Goal: Check status

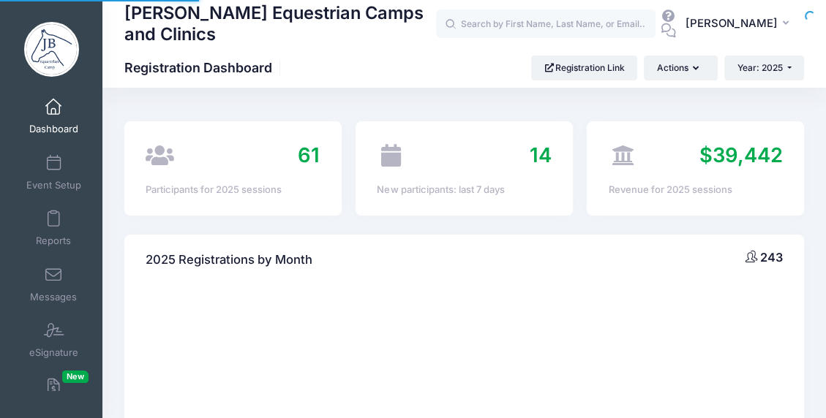
select select
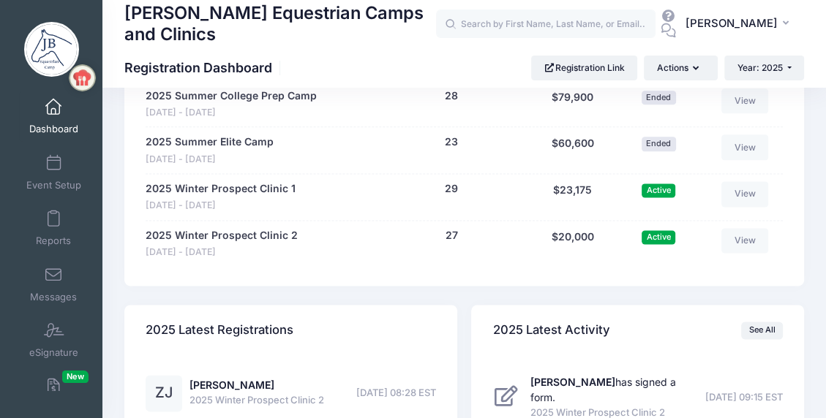
scroll to position [1390, 0]
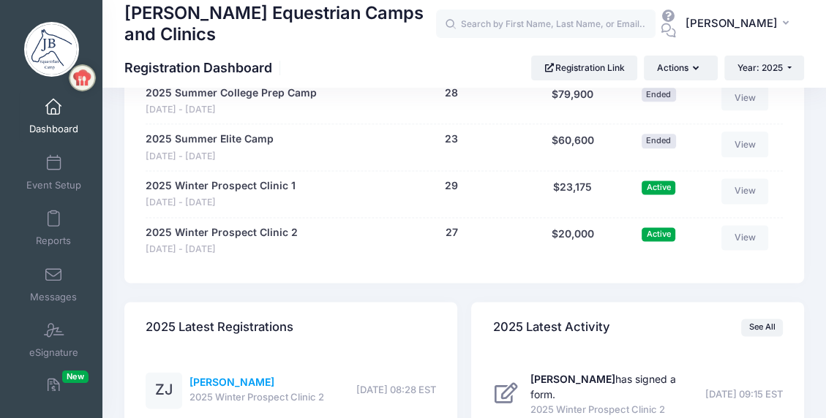
click at [231, 380] on link "[PERSON_NAME]" at bounding box center [231, 382] width 85 height 12
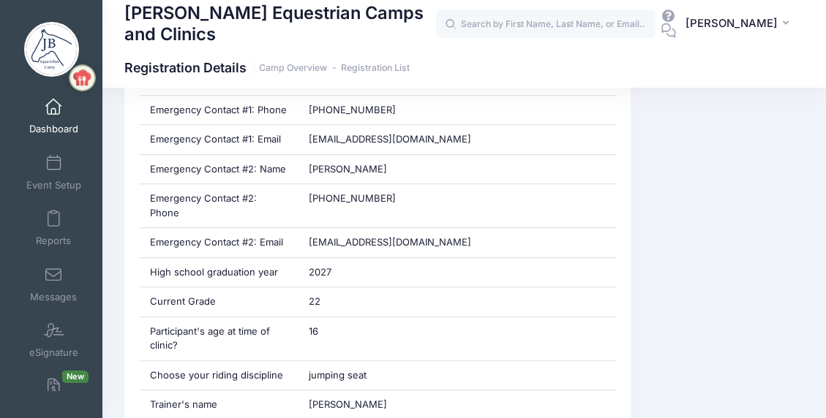
scroll to position [804, 0]
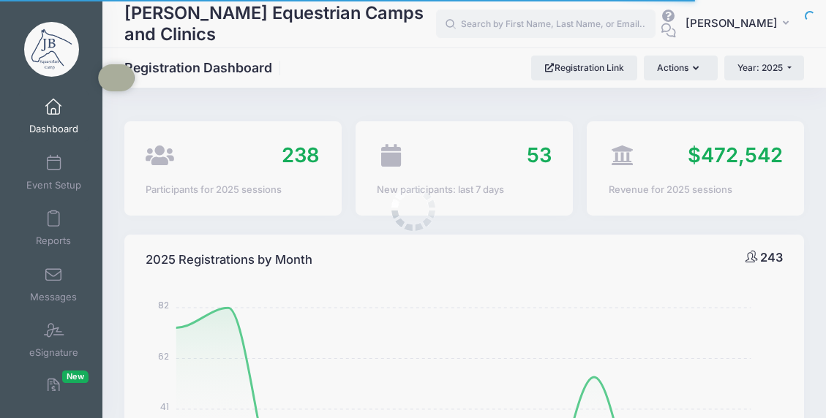
select select
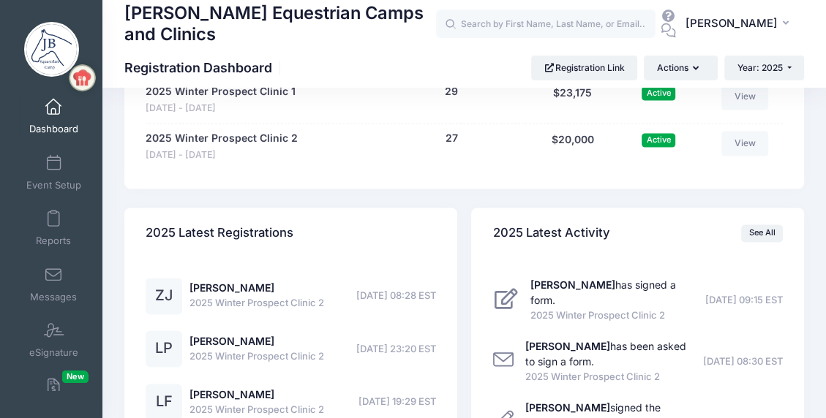
scroll to position [1536, 0]
